Goal: Information Seeking & Learning: Learn about a topic

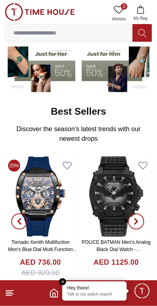
scroll to position [67, 0]
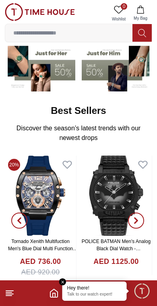
click at [45, 206] on img at bounding box center [40, 196] width 71 height 80
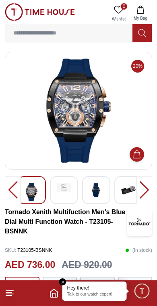
click at [12, 192] on div at bounding box center [13, 190] width 16 height 28
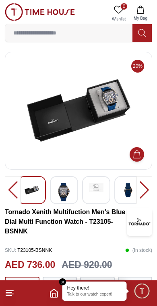
click at [14, 190] on div at bounding box center [13, 190] width 16 height 28
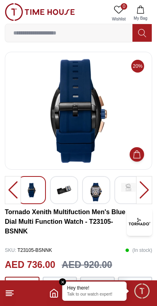
click at [14, 190] on div at bounding box center [13, 190] width 16 height 28
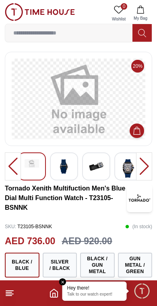
click at [15, 164] on div at bounding box center [13, 167] width 16 height 28
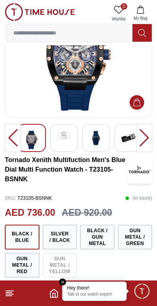
scroll to position [55, 0]
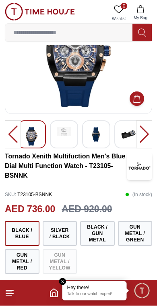
click at [54, 292] on icon "Home" at bounding box center [54, 294] width 10 height 10
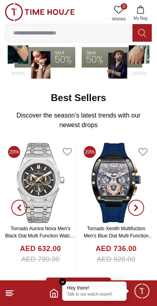
scroll to position [82, 0]
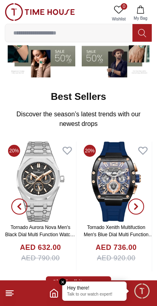
click at [50, 189] on img at bounding box center [40, 182] width 71 height 80
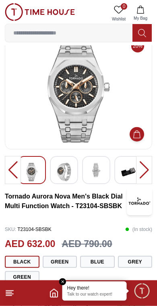
scroll to position [17, 0]
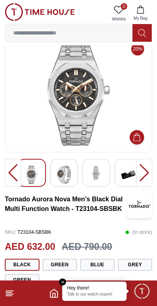
click at [51, 294] on icon "Home" at bounding box center [54, 294] width 10 height 10
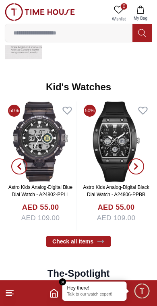
scroll to position [1087, 0]
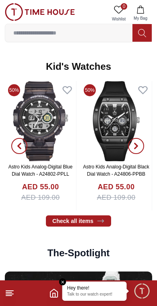
click at [98, 225] on link "Check all items" at bounding box center [78, 221] width 65 height 11
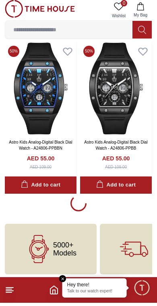
scroll to position [1418, 0]
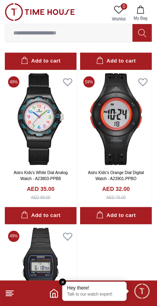
scroll to position [2636, 0]
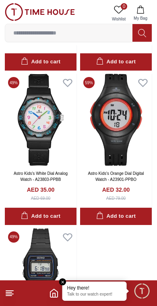
click at [52, 293] on icon "Home" at bounding box center [54, 294] width 10 height 10
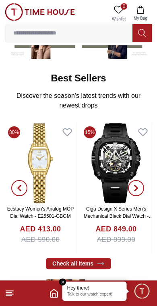
scroll to position [100, 0]
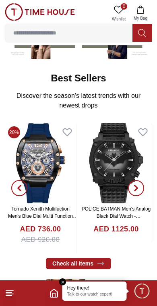
click at [43, 164] on img at bounding box center [40, 163] width 71 height 80
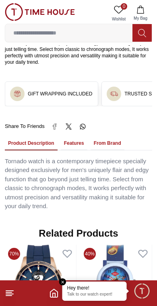
scroll to position [494, 0]
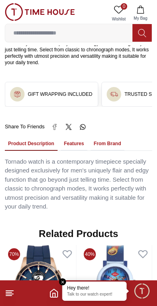
click at [53, 295] on polyline "Home" at bounding box center [54, 296] width 2 height 4
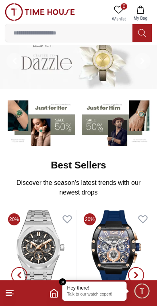
scroll to position [8, 0]
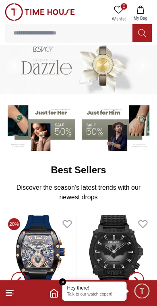
click at [121, 127] on img at bounding box center [117, 126] width 70 height 49
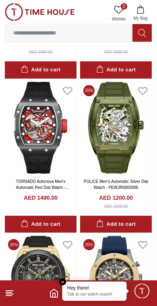
scroll to position [311, 0]
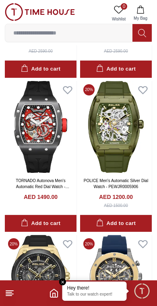
click at [52, 153] on img at bounding box center [40, 127] width 71 height 92
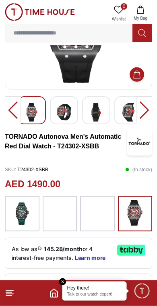
scroll to position [80, 0]
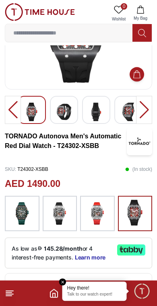
click at [96, 208] on img at bounding box center [97, 213] width 20 height 27
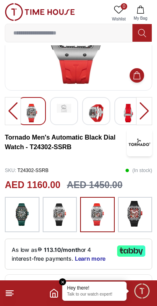
scroll to position [80, 0]
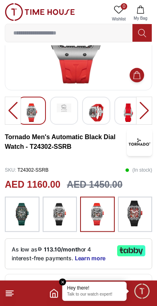
click at [140, 214] on img at bounding box center [135, 214] width 20 height 26
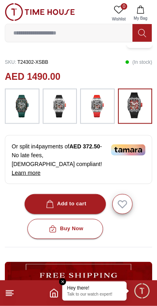
scroll to position [188, 0]
